Goal: Find specific page/section: Find specific page/section

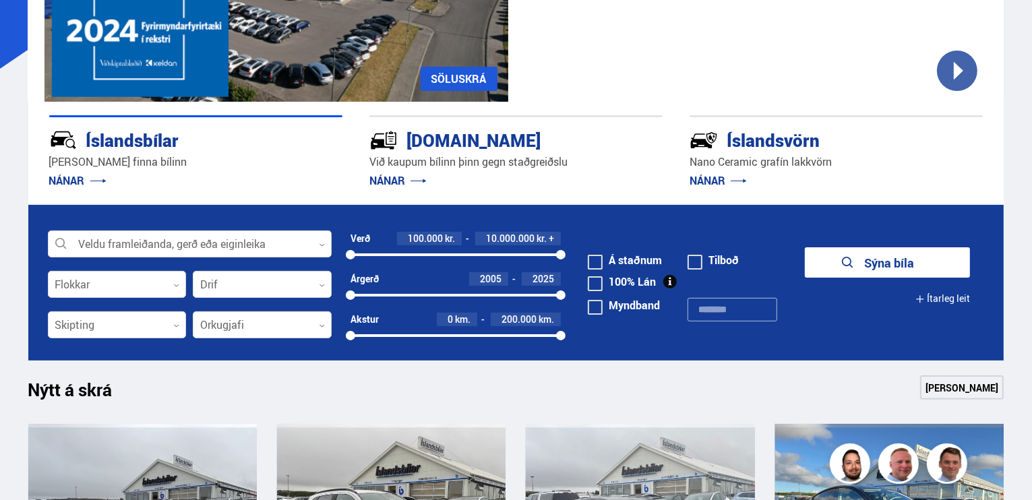
scroll to position [404, 0]
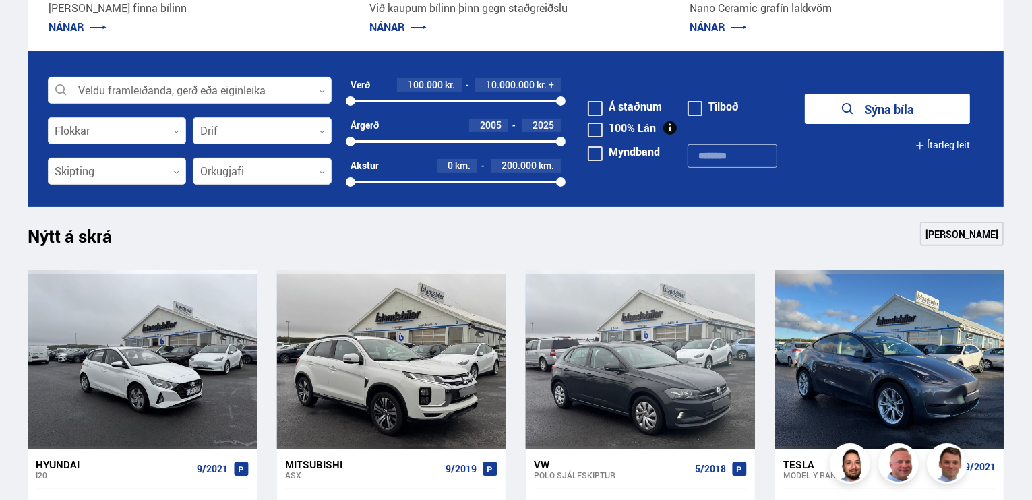
click at [646, 106] on label "Á staðnum" at bounding box center [625, 106] width 74 height 11
click at [835, 103] on icon "submit" at bounding box center [835, 108] width 11 height 11
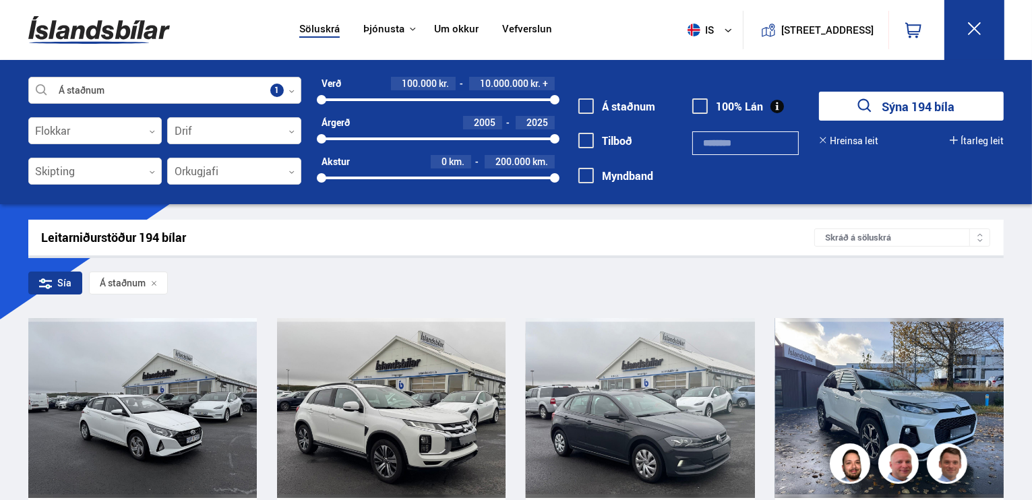
click at [195, 84] on div at bounding box center [164, 90] width 273 height 27
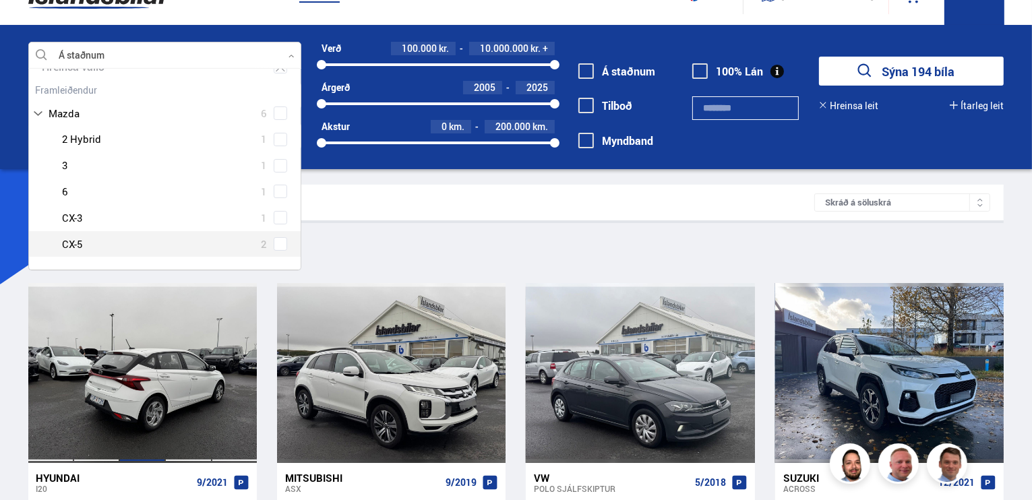
scroll to position [67, 0]
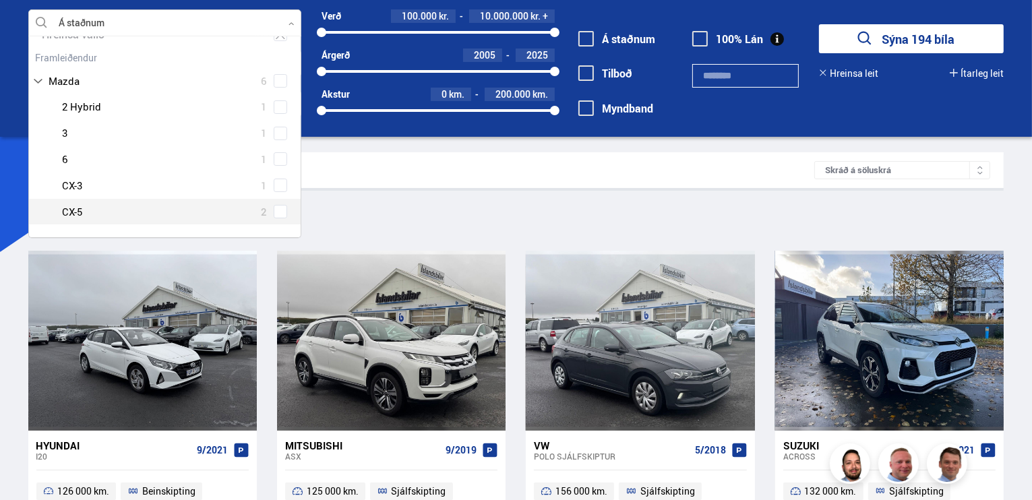
click at [278, 209] on span at bounding box center [280, 211] width 5 height 5
type input "*****"
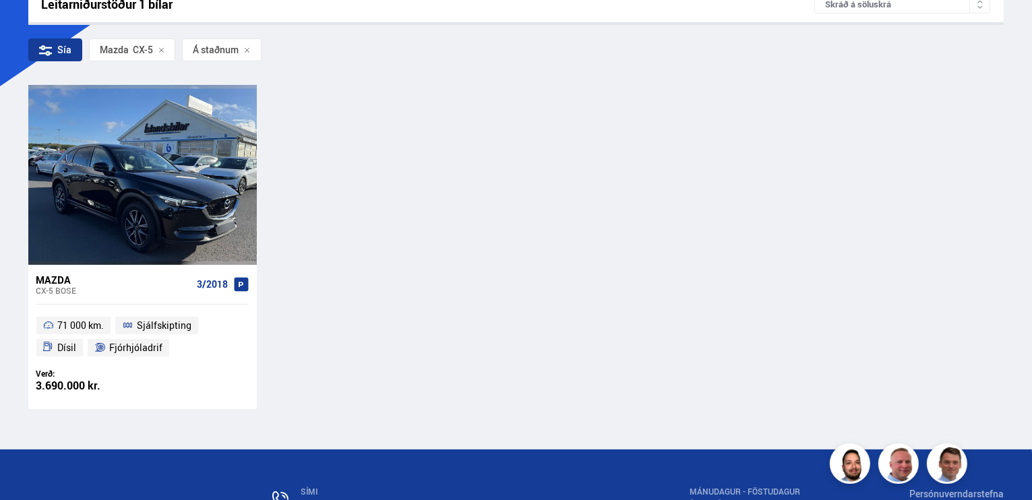
scroll to position [270, 0]
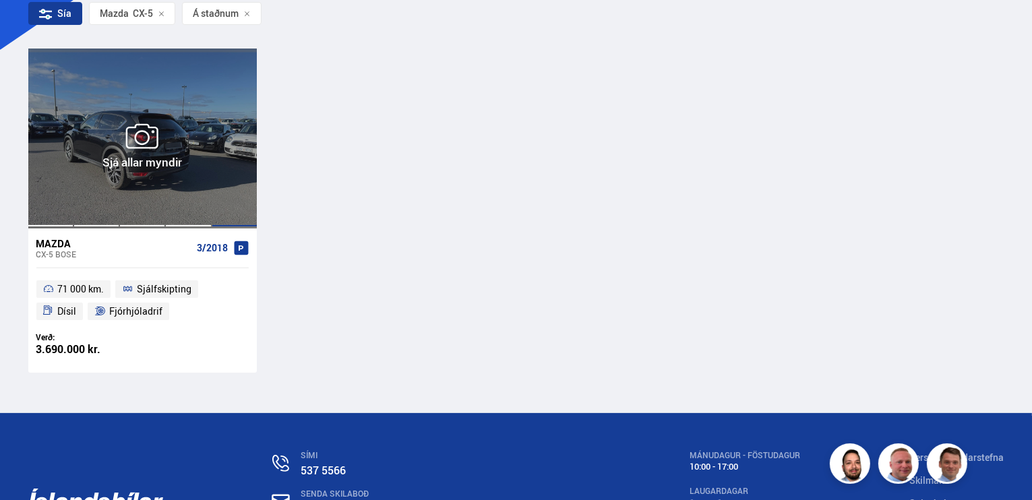
click at [227, 164] on div at bounding box center [235, 138] width 46 height 179
